Goal: Task Accomplishment & Management: Use online tool/utility

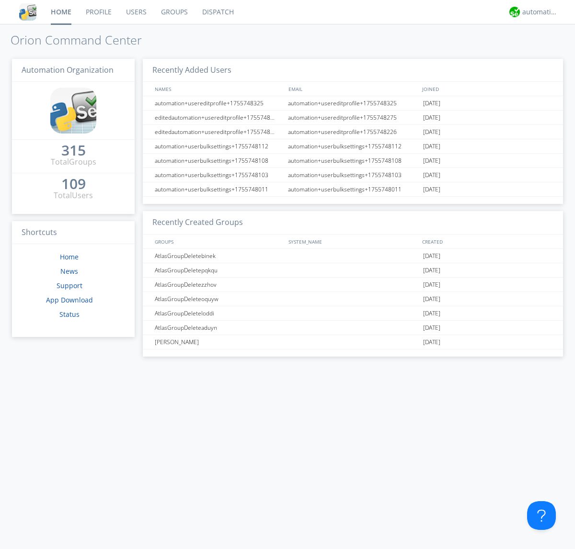
click at [217, 12] on link "Dispatch" at bounding box center [218, 12] width 46 height 24
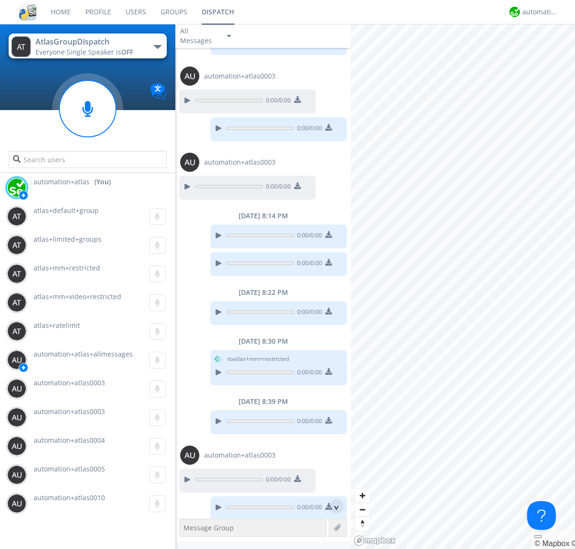
scroll to position [453, 0]
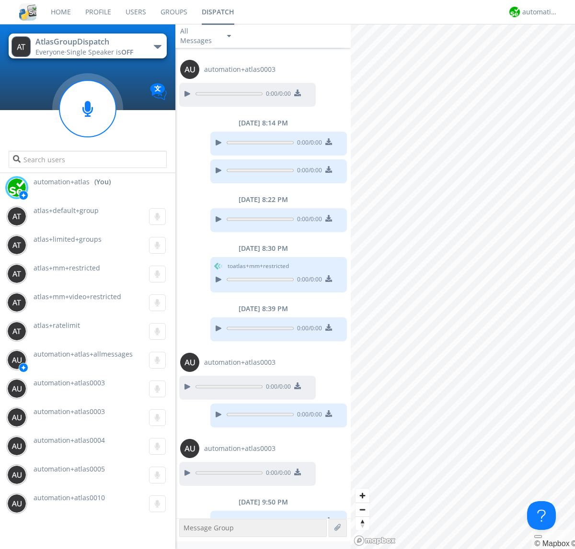
click at [157, 46] on div "button" at bounding box center [158, 47] width 8 height 4
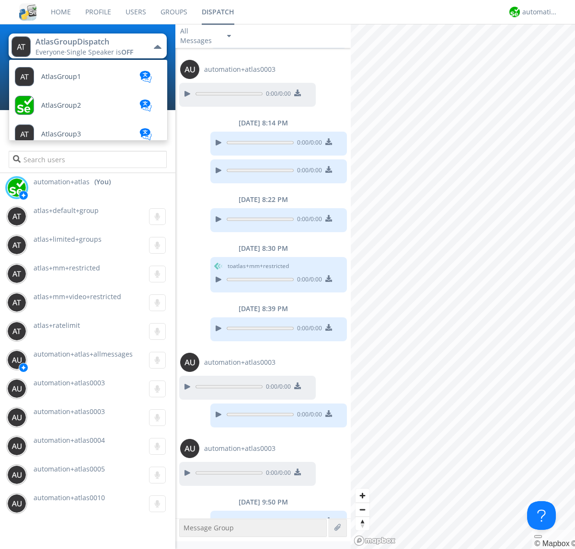
click at [53, 80] on span "[PERSON_NAME]" at bounding box center [61, 76] width 40 height 7
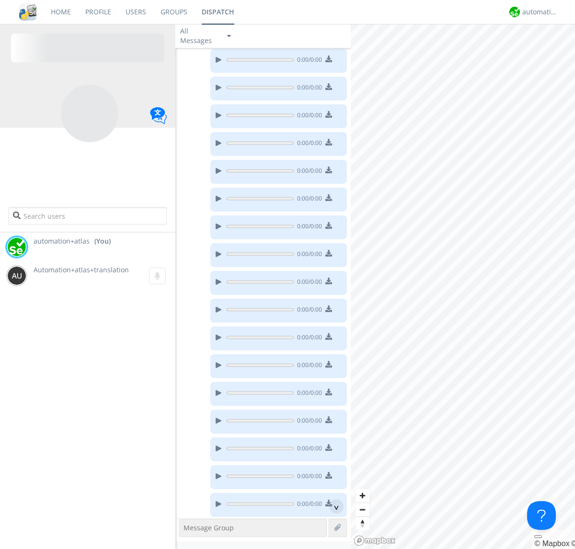
scroll to position [135, 0]
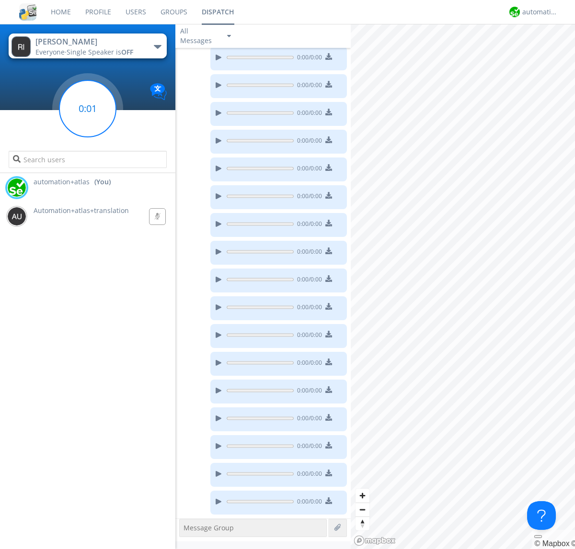
click at [88, 109] on g at bounding box center [87, 108] width 57 height 57
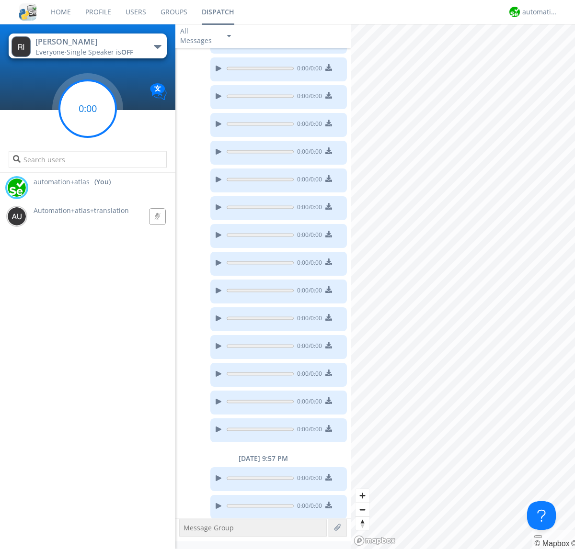
scroll to position [211, 0]
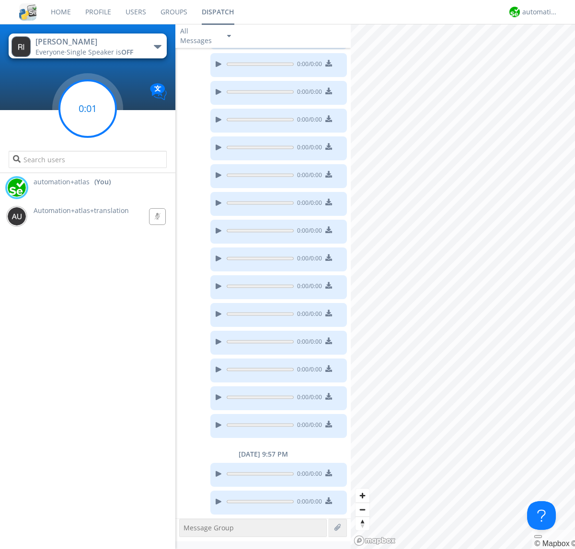
click at [88, 109] on g at bounding box center [87, 108] width 57 height 57
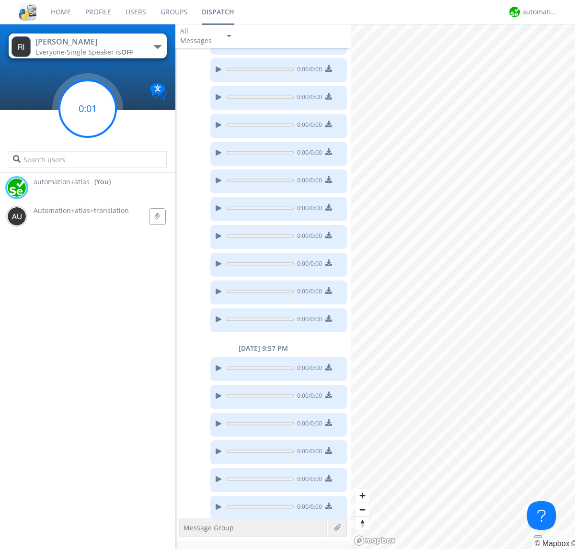
scroll to position [350, 0]
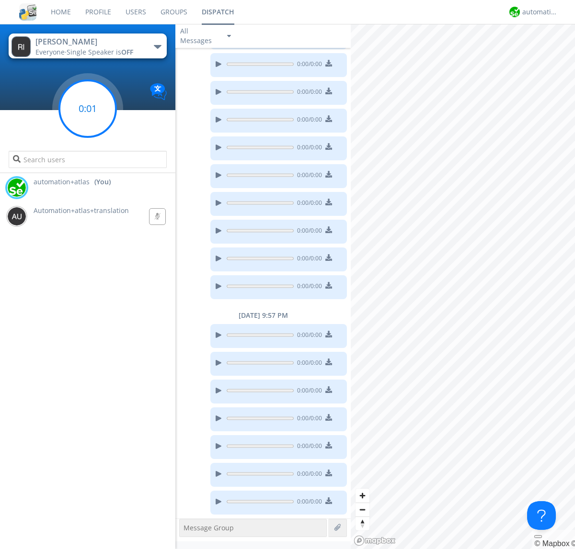
click at [88, 109] on g at bounding box center [87, 108] width 57 height 57
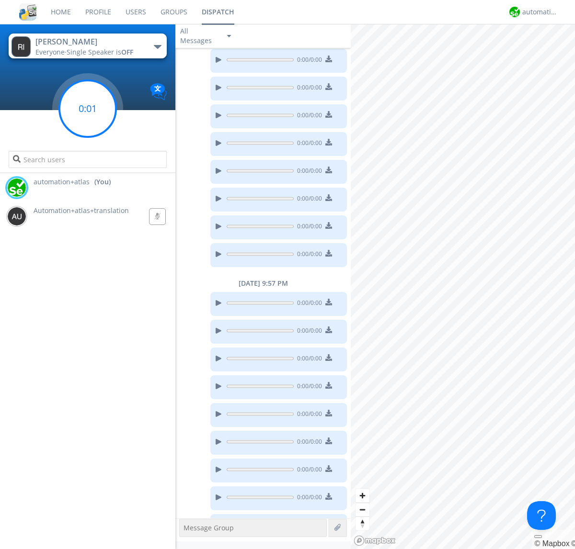
click at [88, 109] on g at bounding box center [87, 108] width 57 height 57
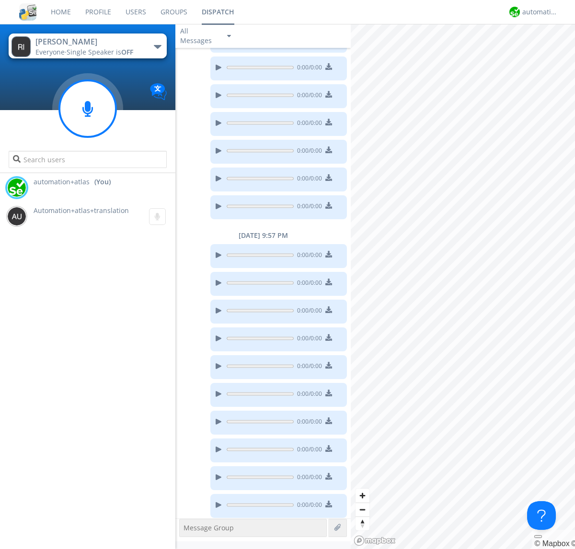
scroll to position [433, 0]
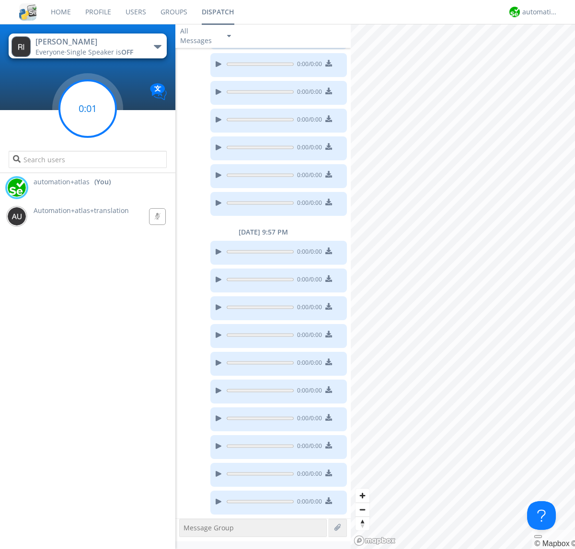
click at [88, 109] on g at bounding box center [87, 108] width 57 height 57
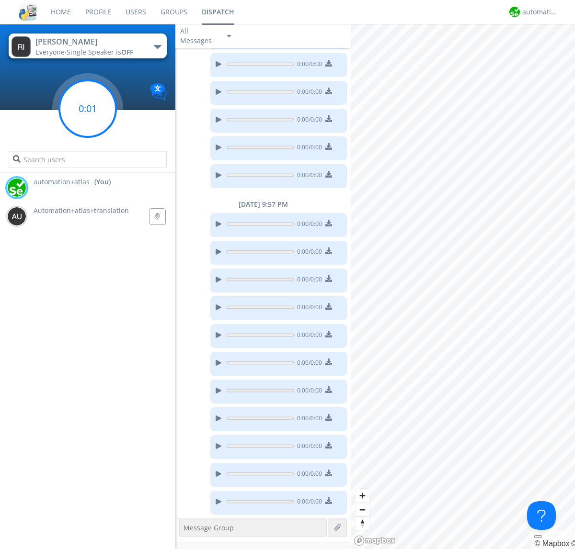
click at [88, 109] on g at bounding box center [87, 108] width 57 height 57
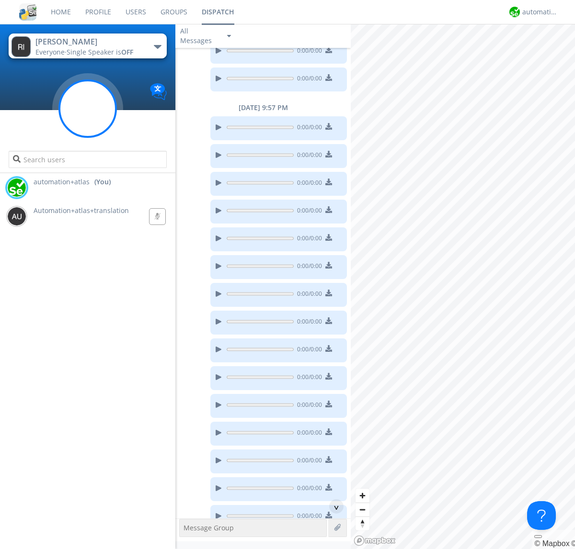
scroll to position [572, 0]
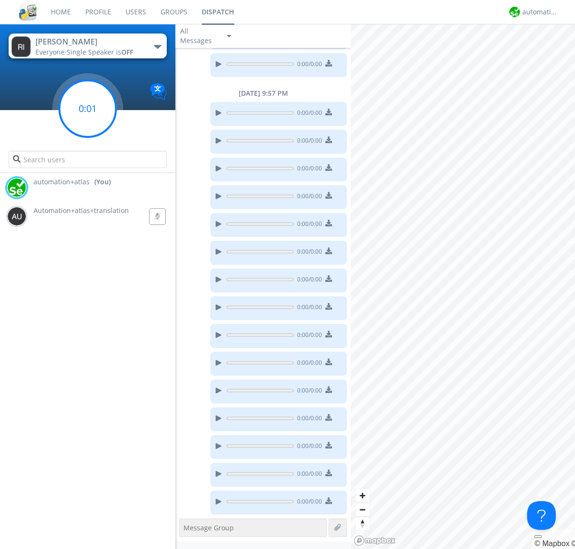
click at [88, 109] on g at bounding box center [87, 108] width 57 height 57
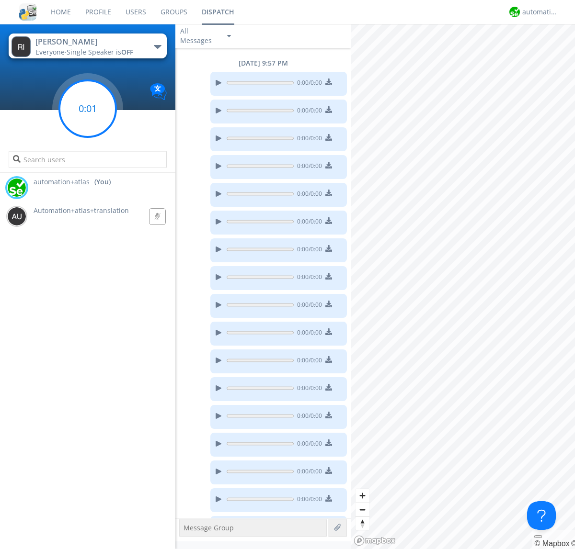
click at [88, 109] on g at bounding box center [87, 108] width 57 height 57
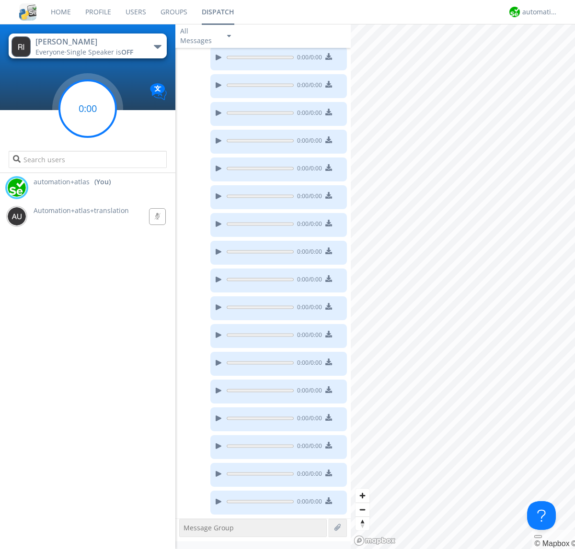
scroll to position [656, 0]
click at [88, 109] on g at bounding box center [87, 108] width 57 height 57
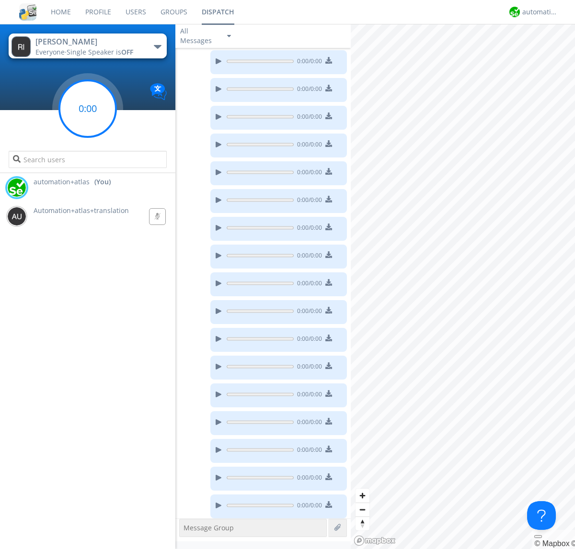
scroll to position [711, 0]
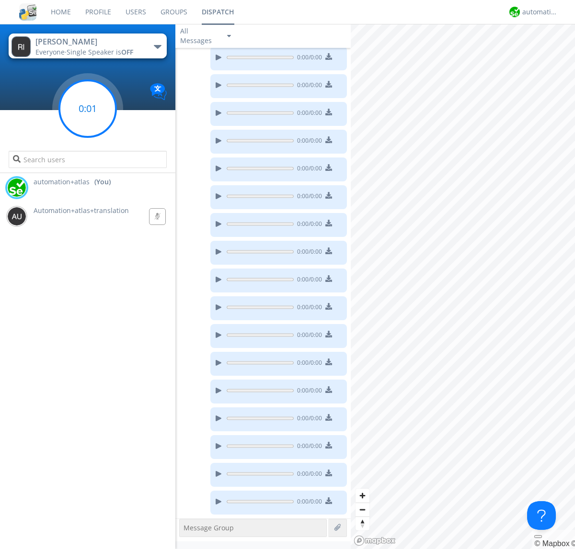
click at [88, 109] on g at bounding box center [87, 108] width 57 height 57
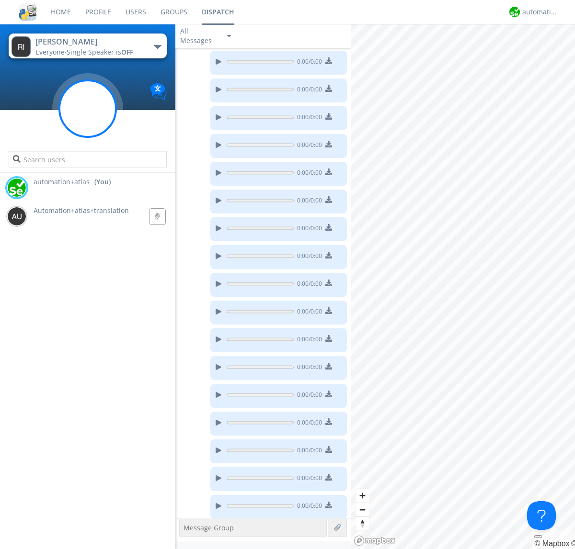
scroll to position [739, 0]
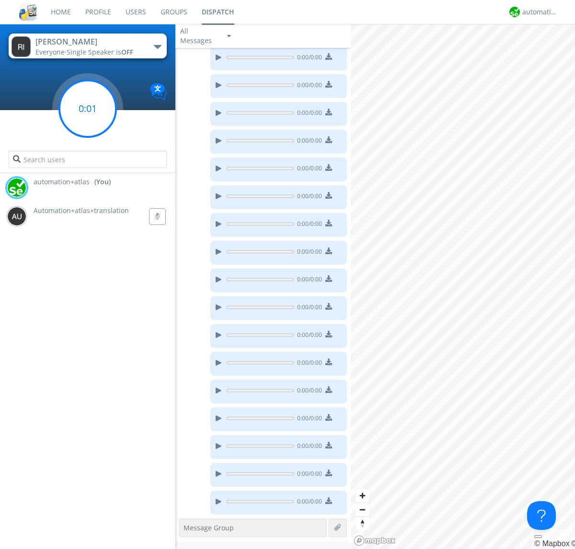
click at [88, 109] on g at bounding box center [87, 108] width 57 height 57
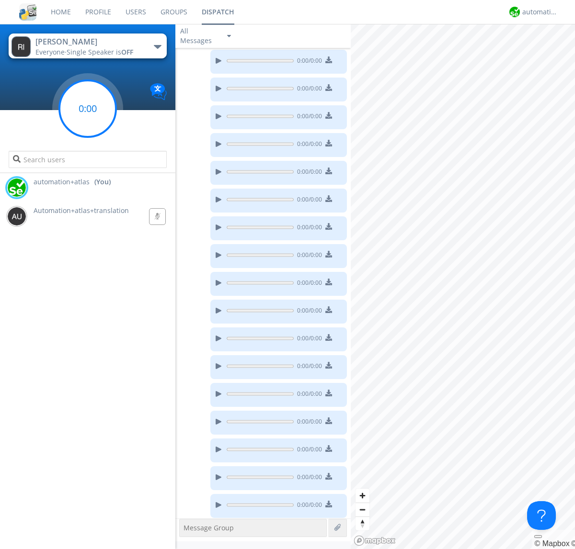
scroll to position [822, 0]
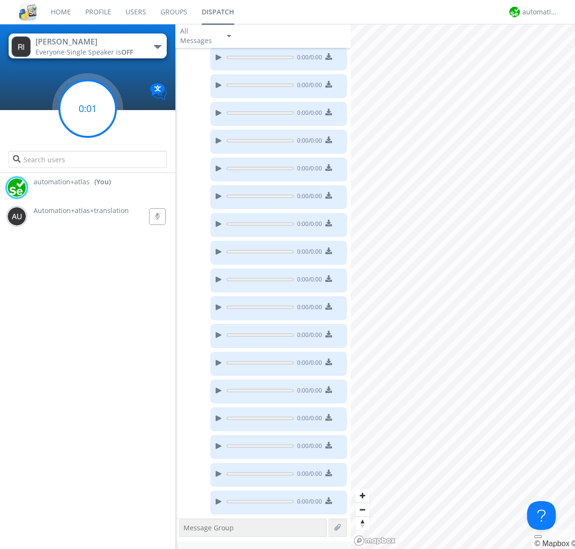
click at [88, 109] on g at bounding box center [87, 108] width 57 height 57
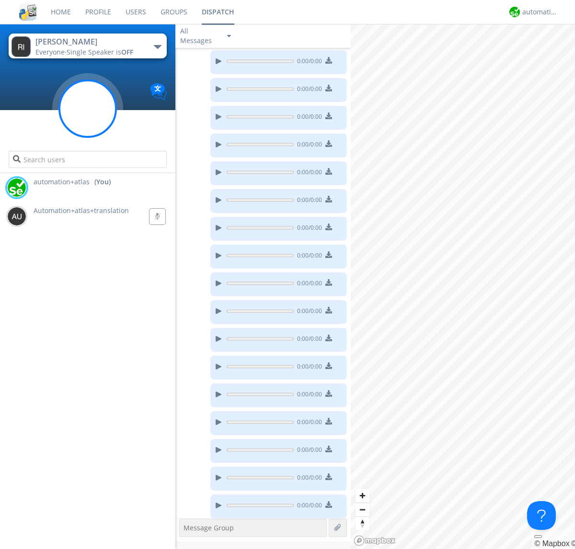
scroll to position [850, 0]
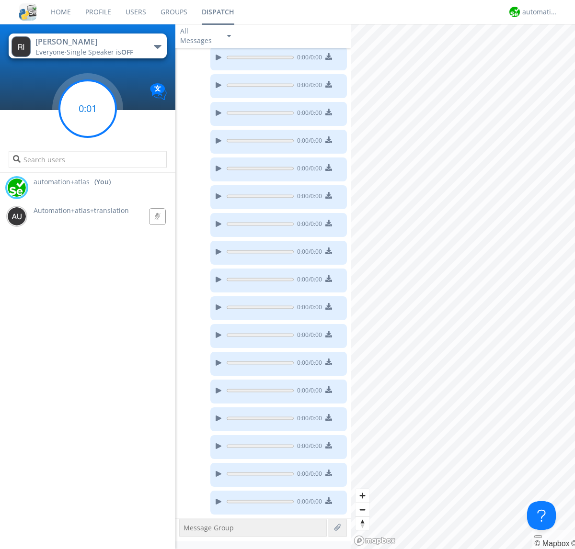
click at [88, 109] on g at bounding box center [87, 108] width 57 height 57
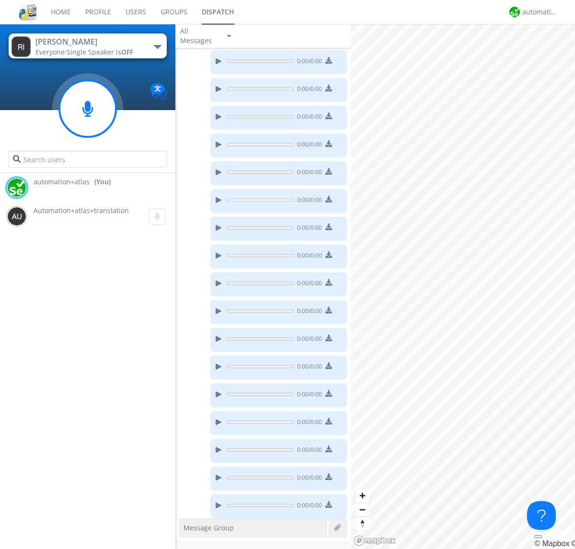
scroll to position [878, 0]
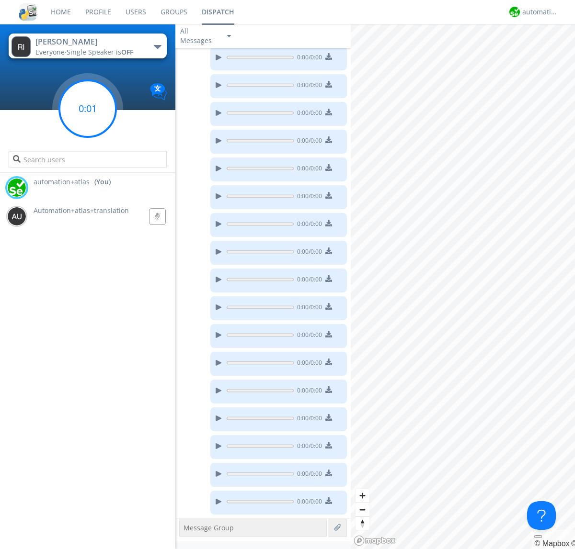
click at [88, 109] on g at bounding box center [87, 108] width 57 height 57
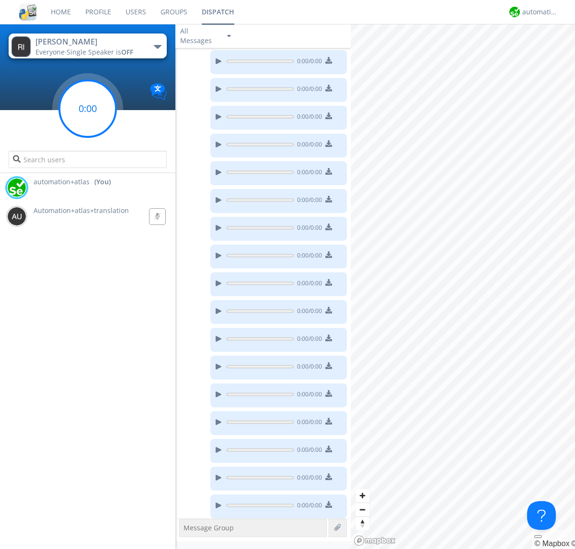
scroll to position [906, 0]
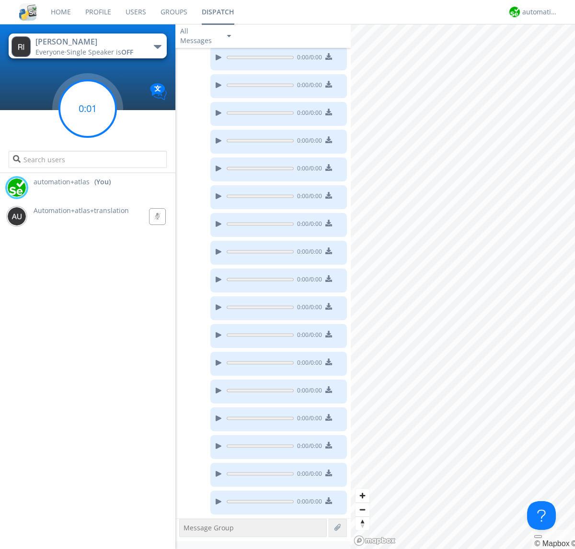
click at [88, 109] on g at bounding box center [87, 108] width 57 height 57
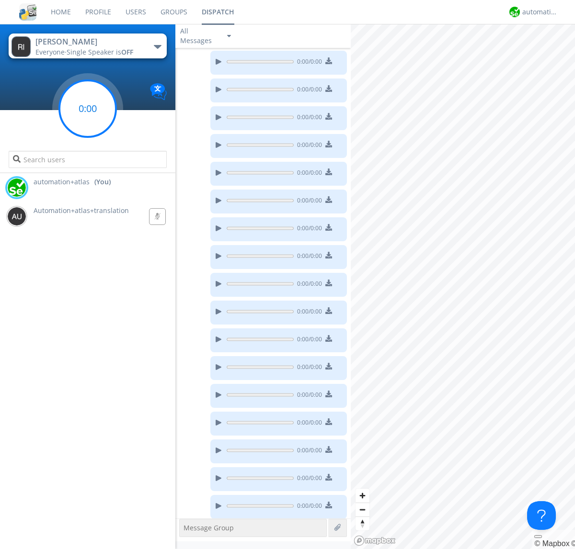
scroll to position [934, 0]
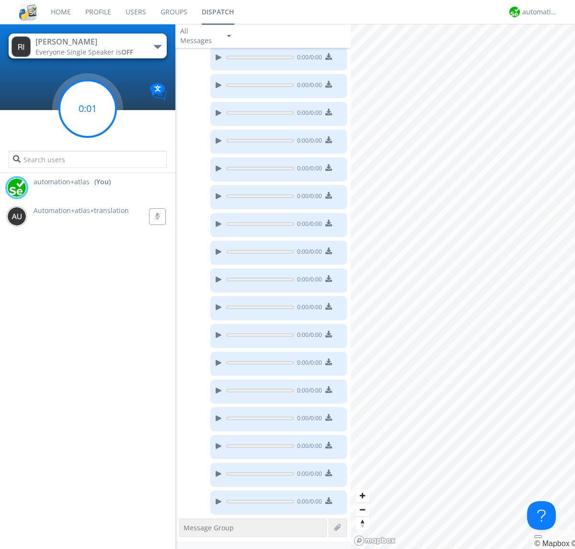
click at [88, 109] on g at bounding box center [87, 108] width 57 height 57
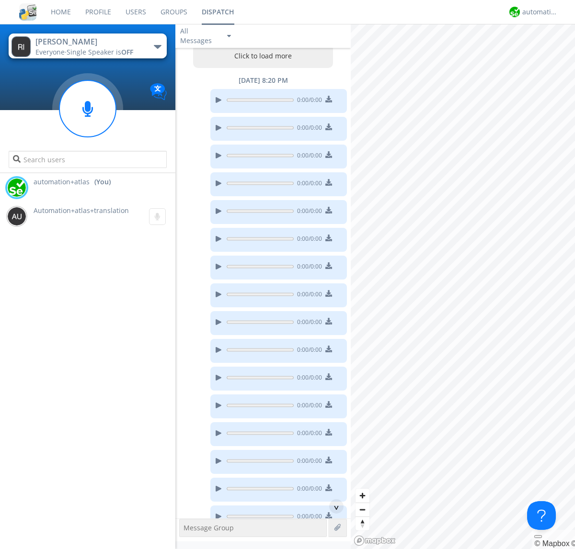
click at [261, 58] on button "Click to load more" at bounding box center [263, 56] width 140 height 24
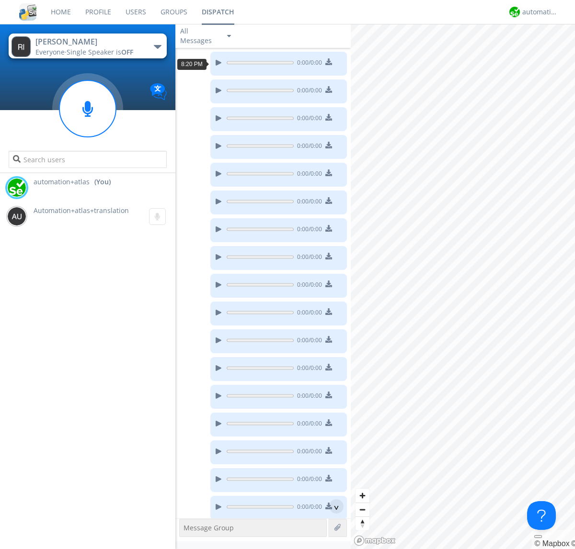
scroll to position [623, 0]
